Goal: Go to known website: Go to known website

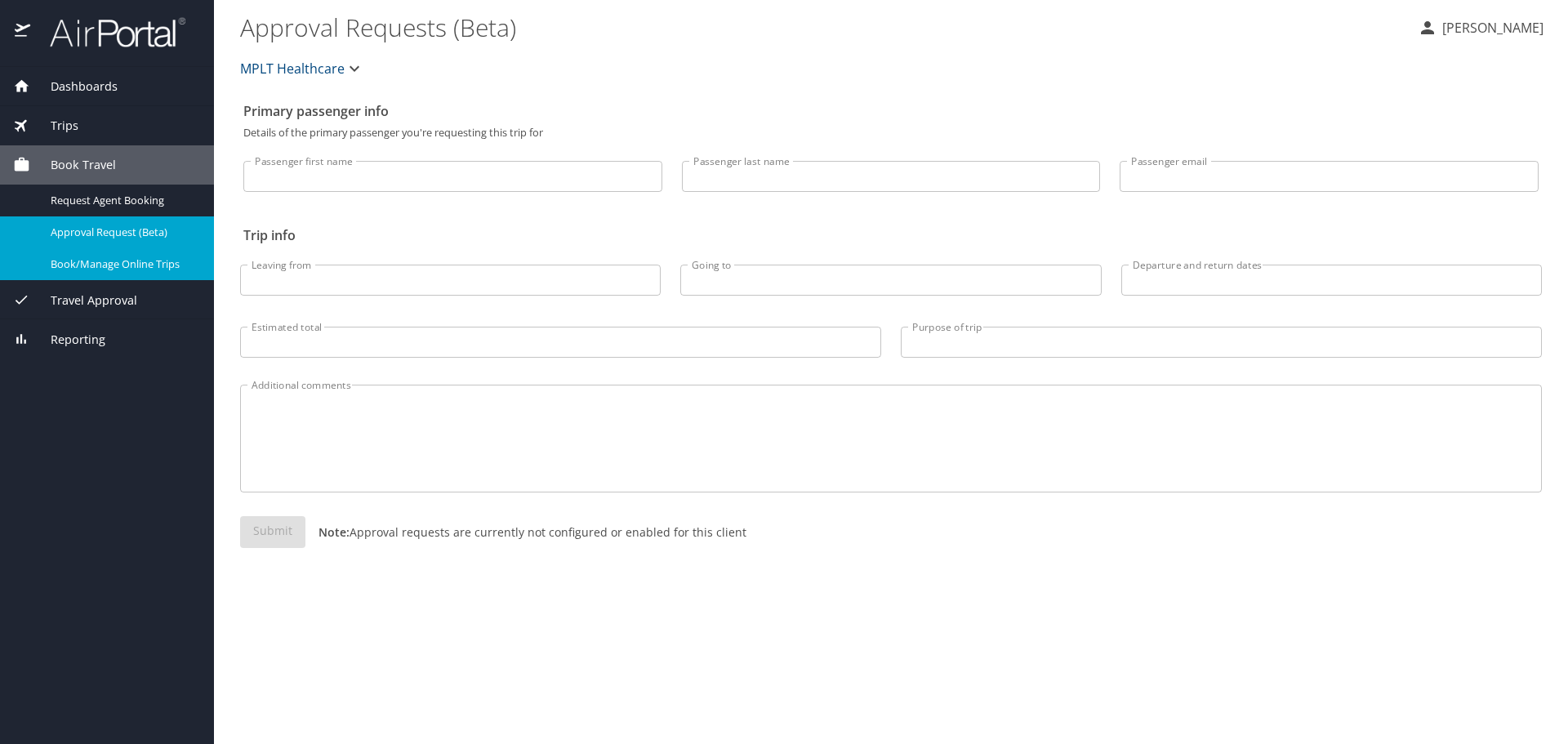
click at [122, 271] on span "Book/Manage Online Trips" at bounding box center [122, 264] width 144 height 15
